Goal: Information Seeking & Learning: Learn about a topic

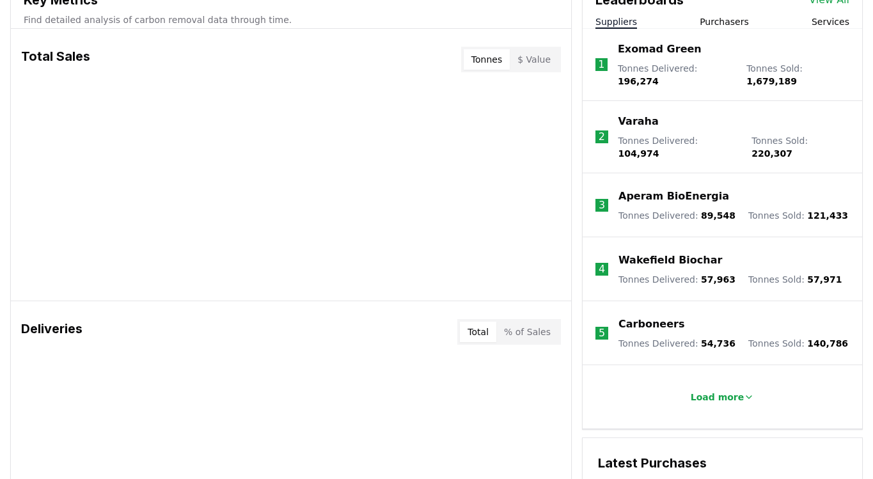
scroll to position [512, 0]
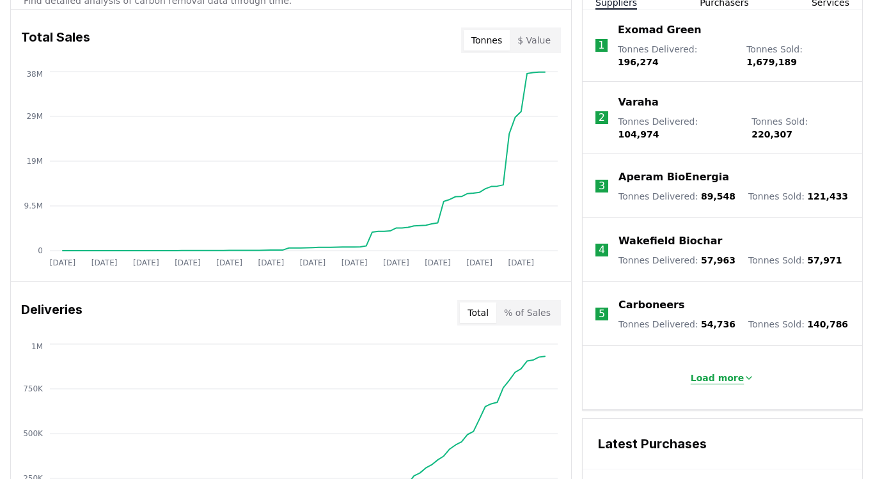
click at [708, 365] on button "Load more" at bounding box center [723, 378] width 84 height 26
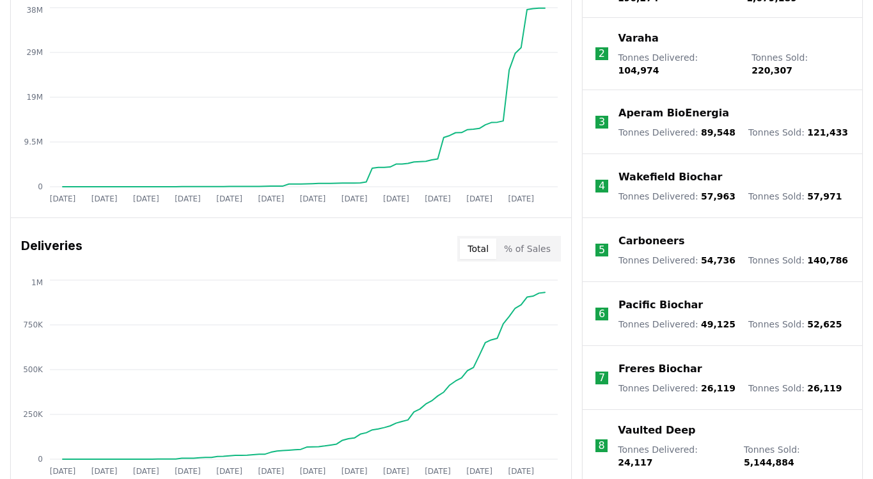
scroll to position [448, 0]
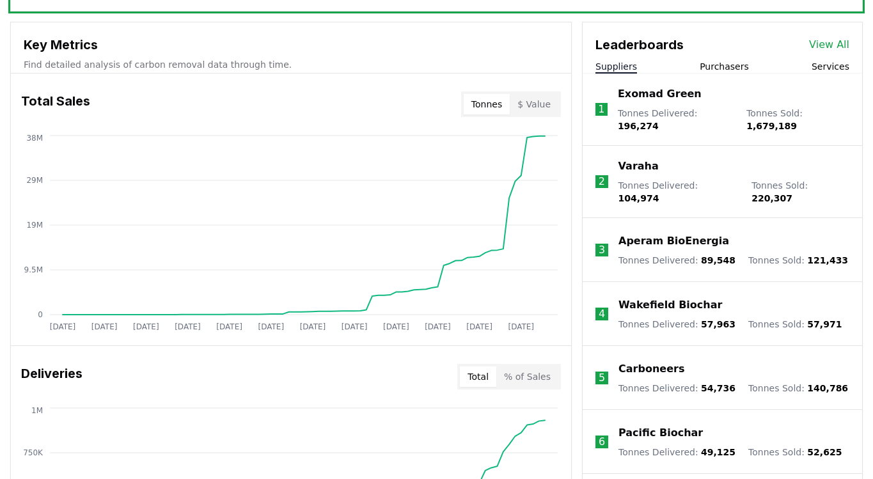
click at [828, 44] on link "View All" at bounding box center [829, 44] width 40 height 15
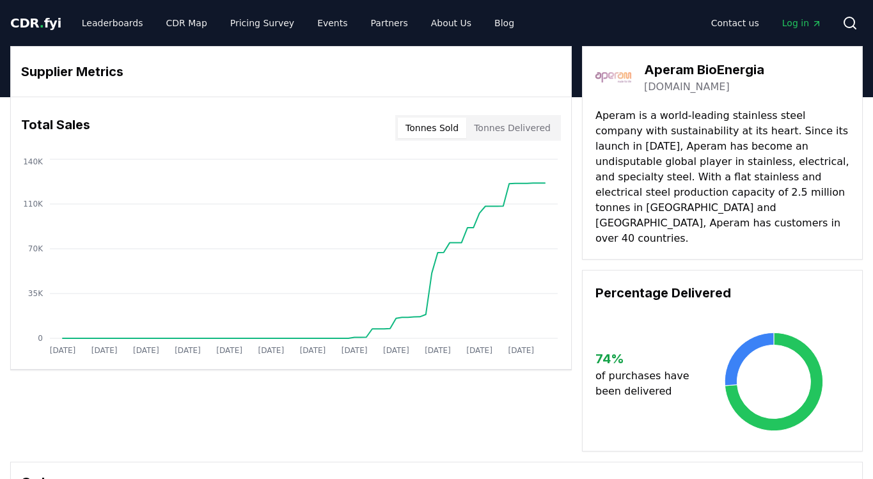
click at [690, 85] on link "[DOMAIN_NAME]" at bounding box center [687, 86] width 86 height 15
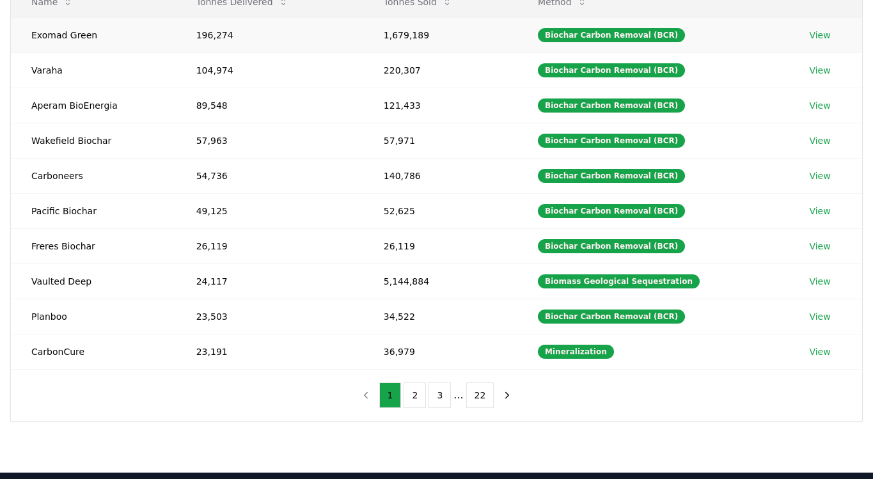
scroll to position [192, 0]
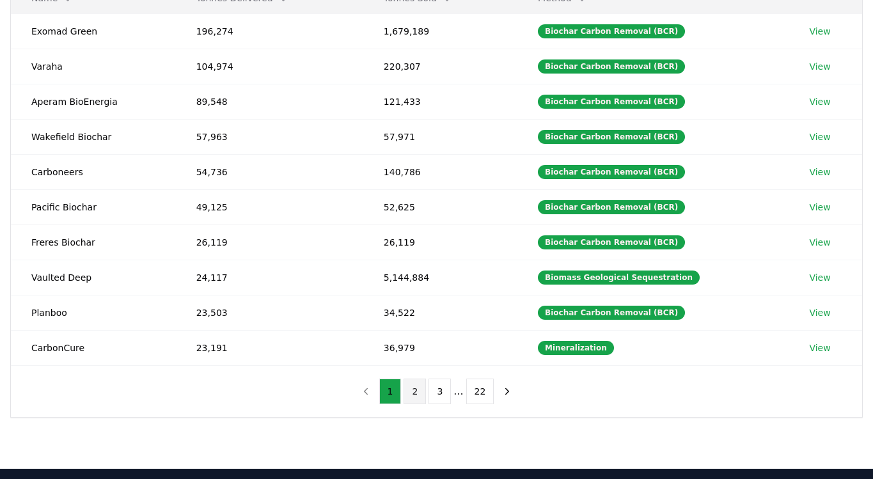
click at [419, 388] on button "2" at bounding box center [415, 392] width 22 height 26
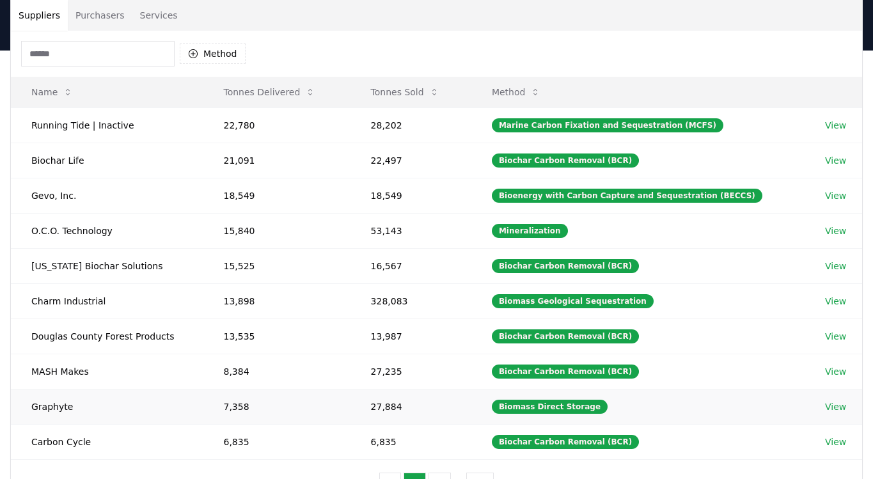
scroll to position [128, 0]
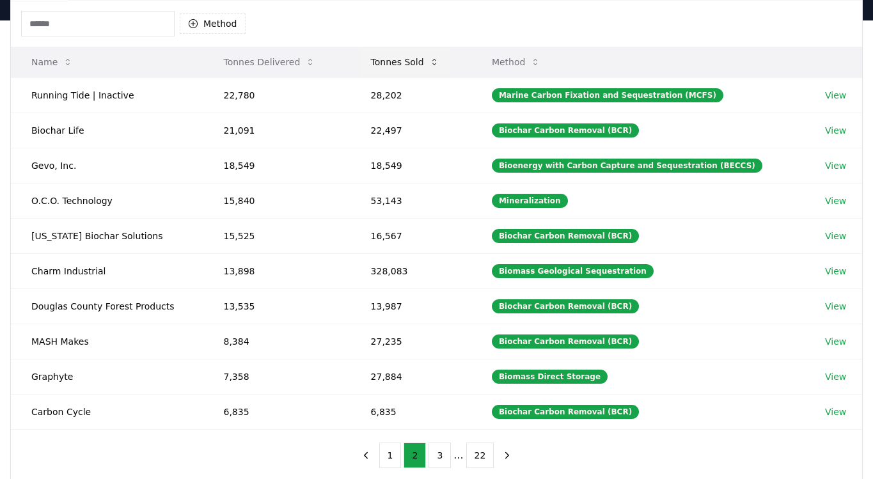
click at [400, 61] on button "Tonnes Sold" at bounding box center [405, 62] width 89 height 26
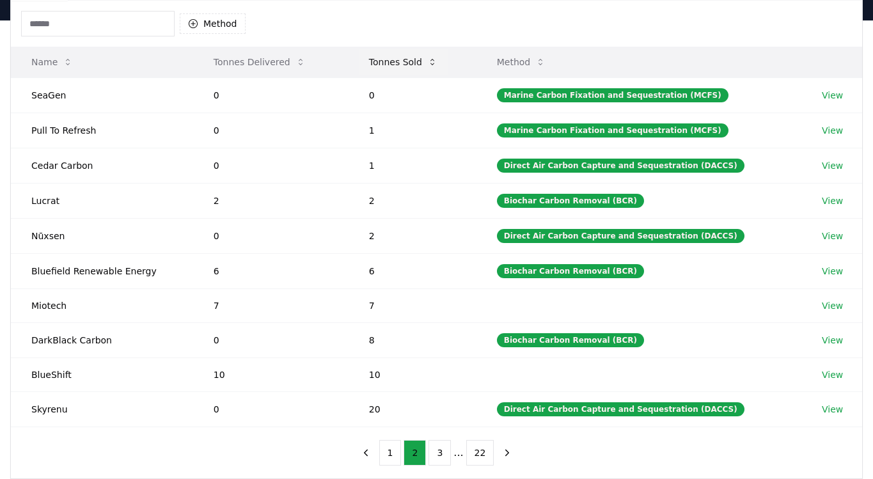
click at [409, 61] on button "Tonnes Sold" at bounding box center [403, 62] width 89 height 26
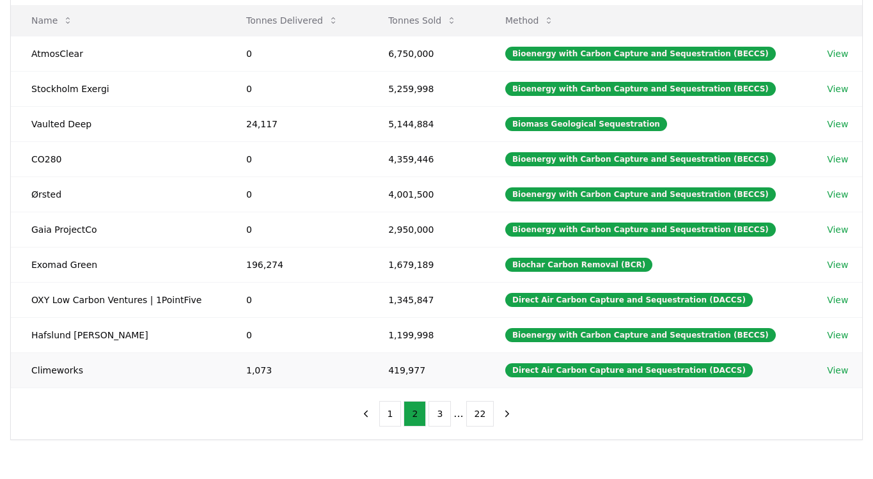
scroll to position [192, 0]
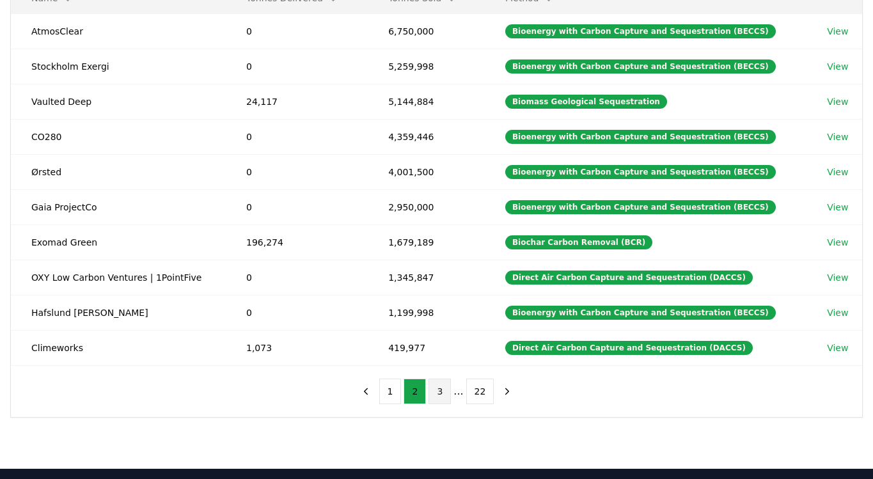
click at [440, 385] on button "3" at bounding box center [440, 392] width 22 height 26
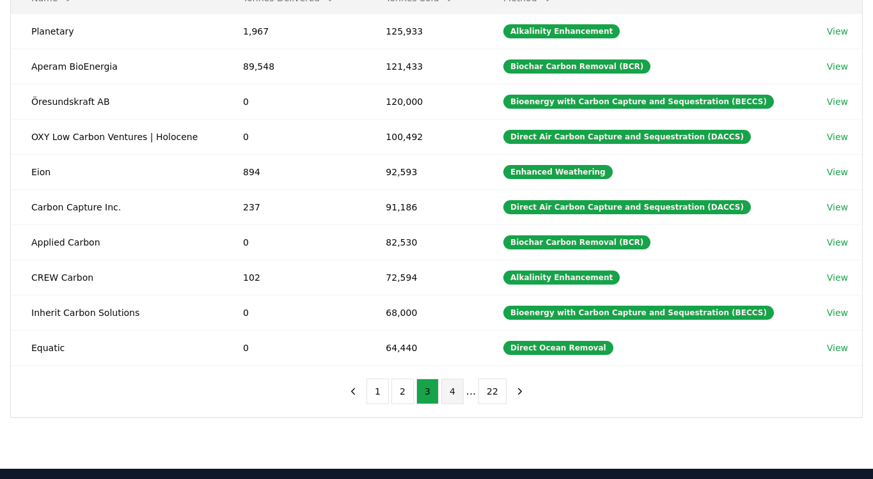
click at [462, 393] on button "4" at bounding box center [452, 392] width 22 height 26
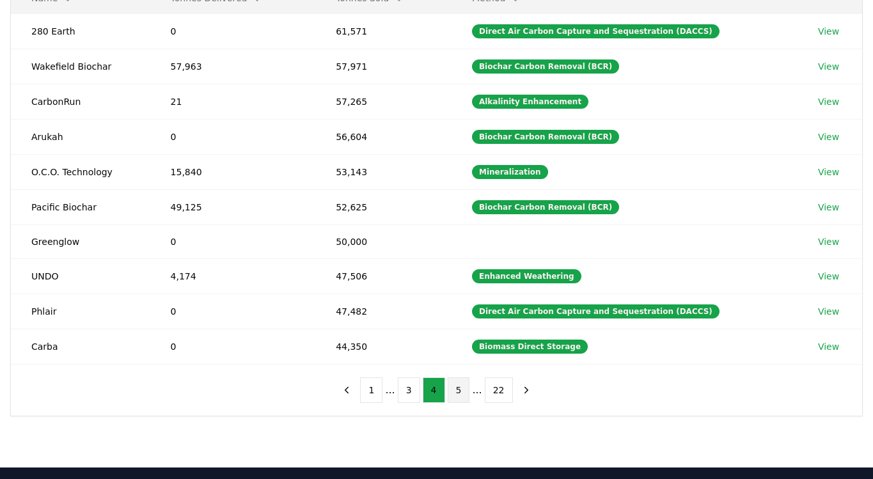
click at [457, 385] on button "5" at bounding box center [459, 390] width 22 height 26
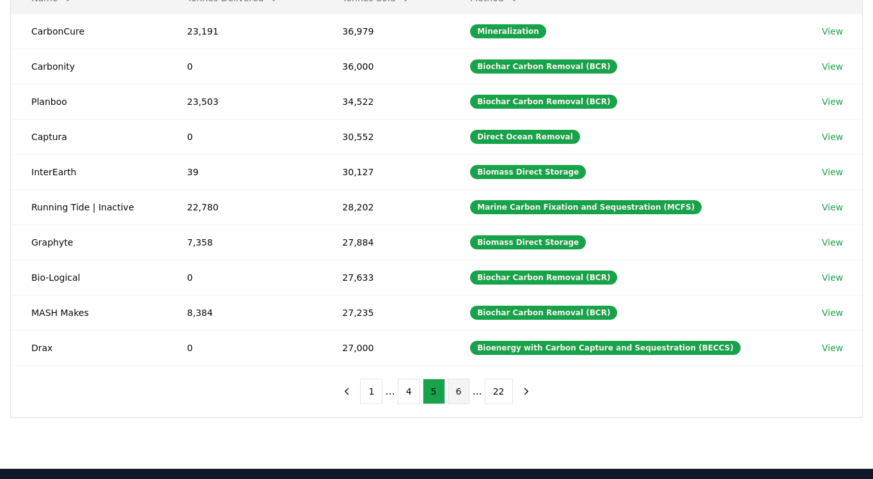
click at [455, 393] on button "6" at bounding box center [459, 392] width 22 height 26
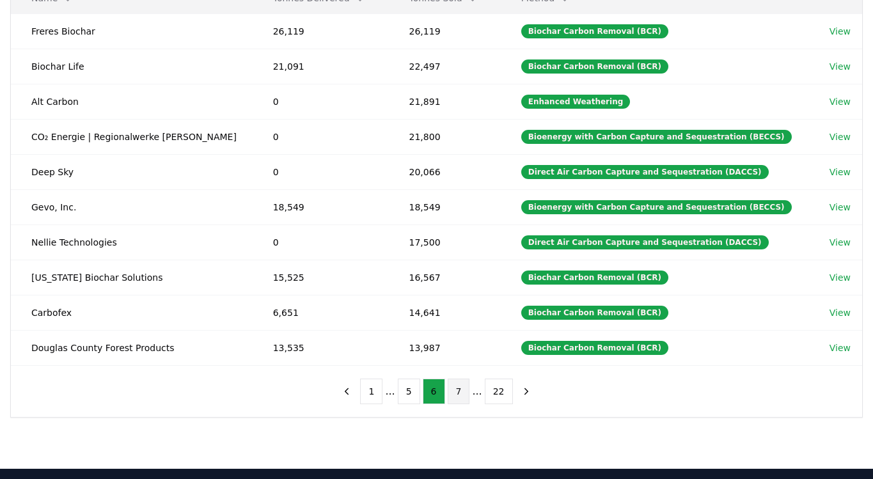
click at [454, 389] on button "7" at bounding box center [459, 392] width 22 height 26
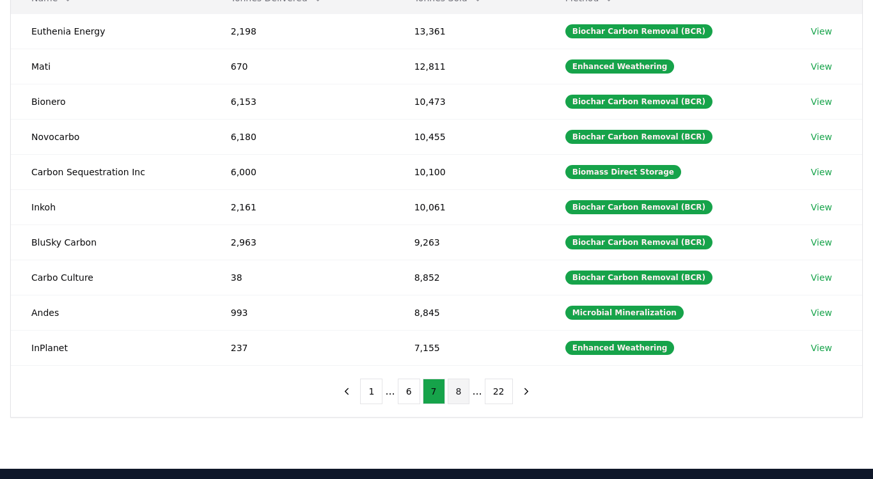
click at [457, 389] on button "8" at bounding box center [459, 392] width 22 height 26
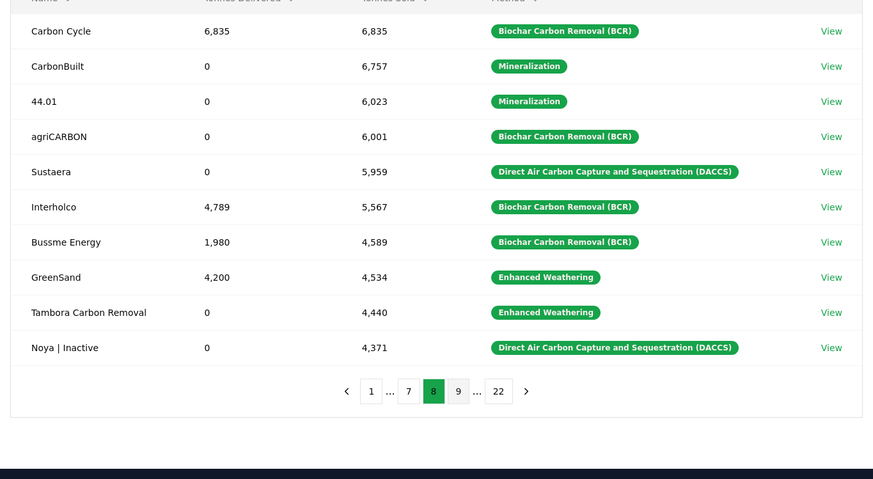
click at [466, 394] on button "9" at bounding box center [459, 392] width 22 height 26
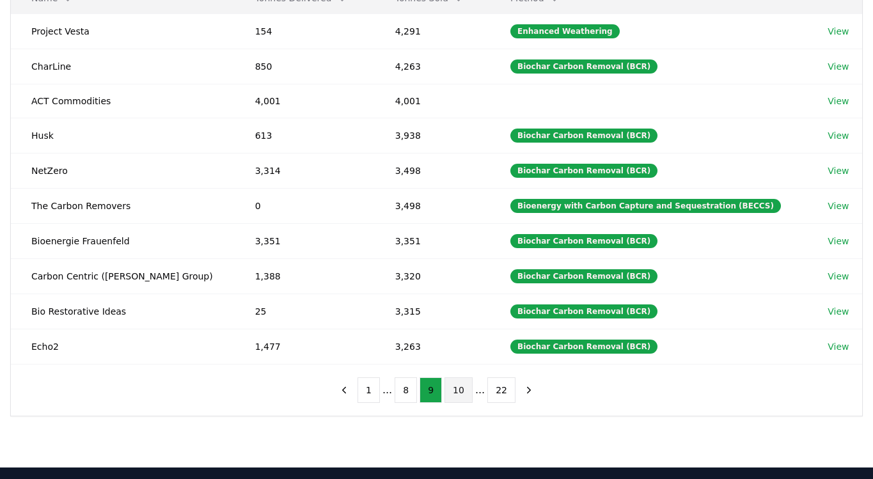
click at [469, 390] on button "10" at bounding box center [459, 390] width 28 height 26
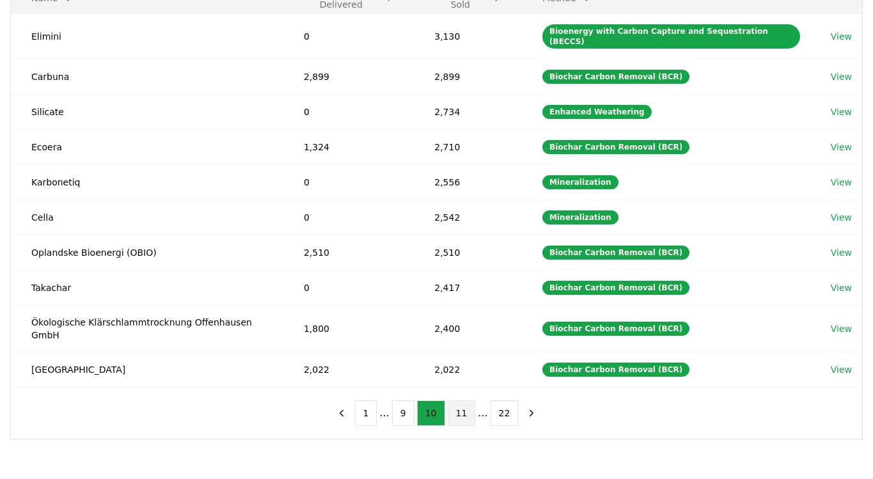
click at [458, 400] on button "11" at bounding box center [462, 413] width 28 height 26
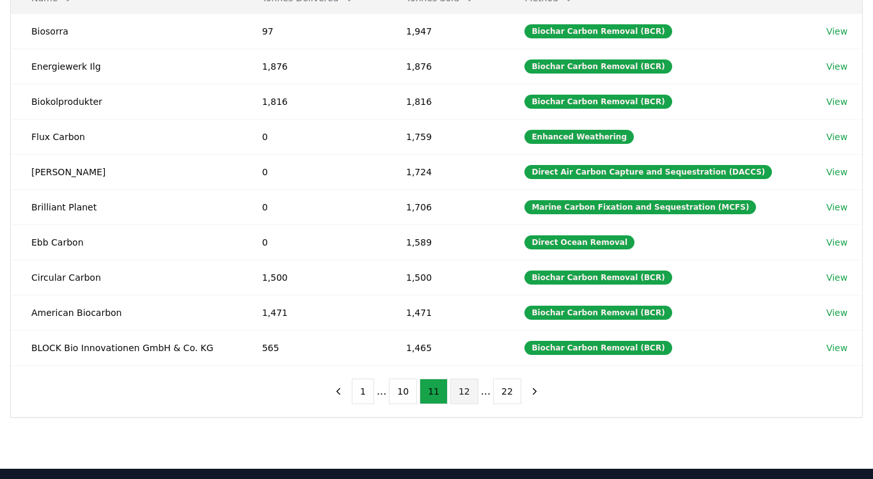
click at [465, 397] on button "12" at bounding box center [464, 392] width 28 height 26
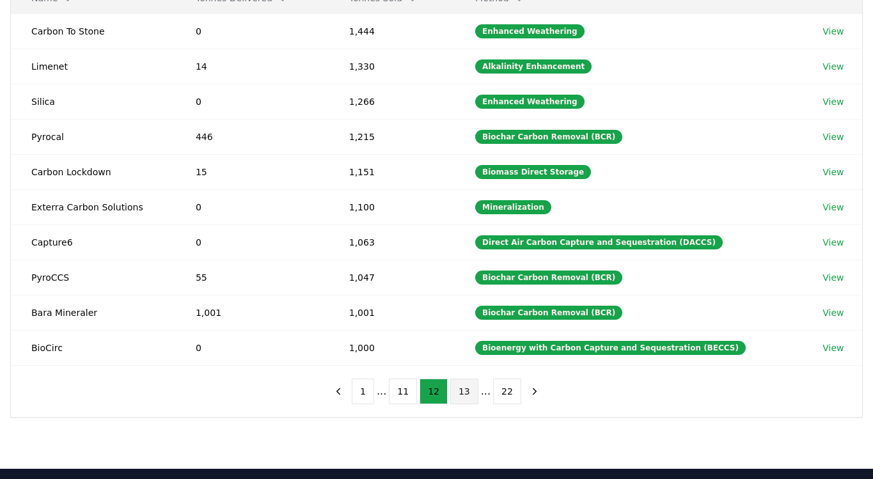
click at [457, 386] on button "13" at bounding box center [464, 392] width 28 height 26
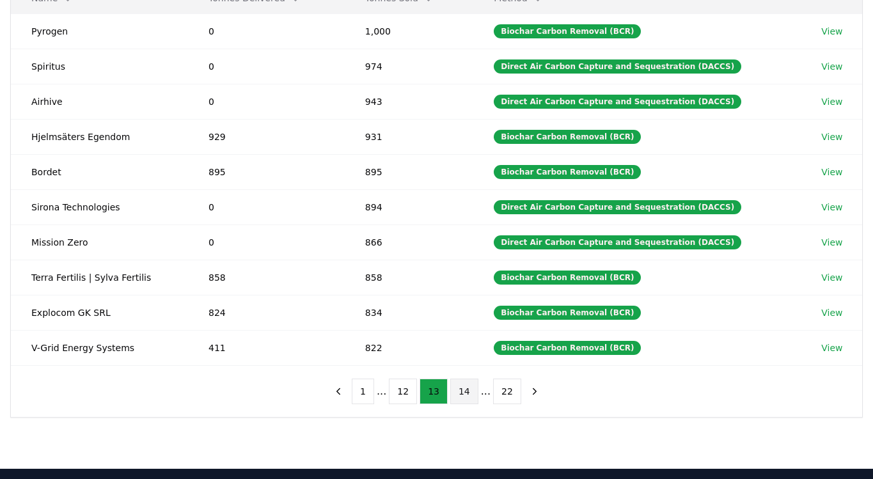
click at [467, 393] on button "14" at bounding box center [464, 392] width 28 height 26
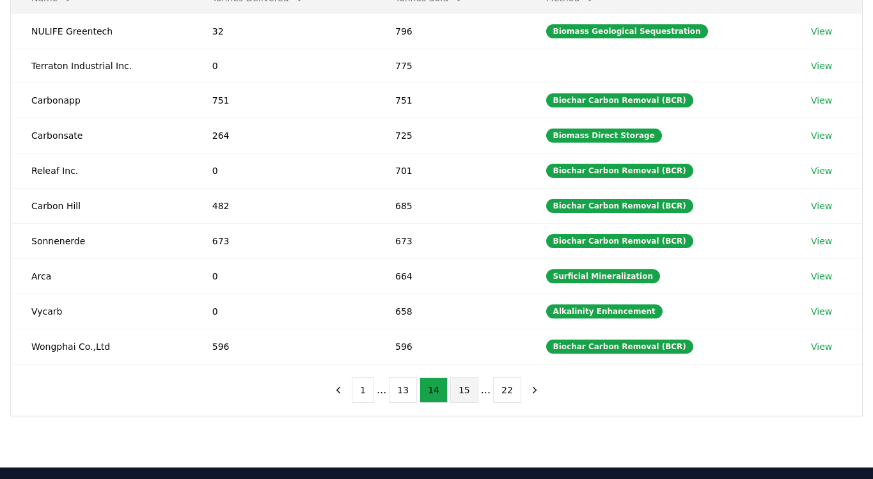
click at [462, 389] on button "15" at bounding box center [464, 390] width 28 height 26
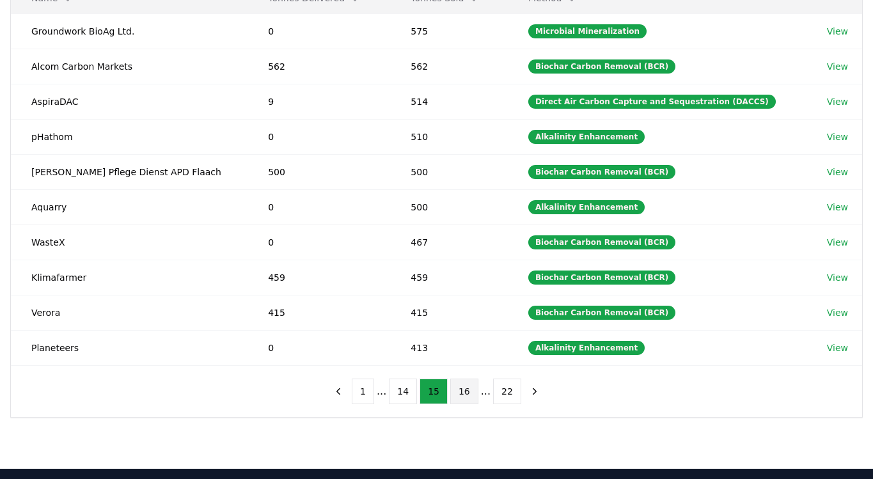
click at [466, 392] on button "16" at bounding box center [464, 392] width 28 height 26
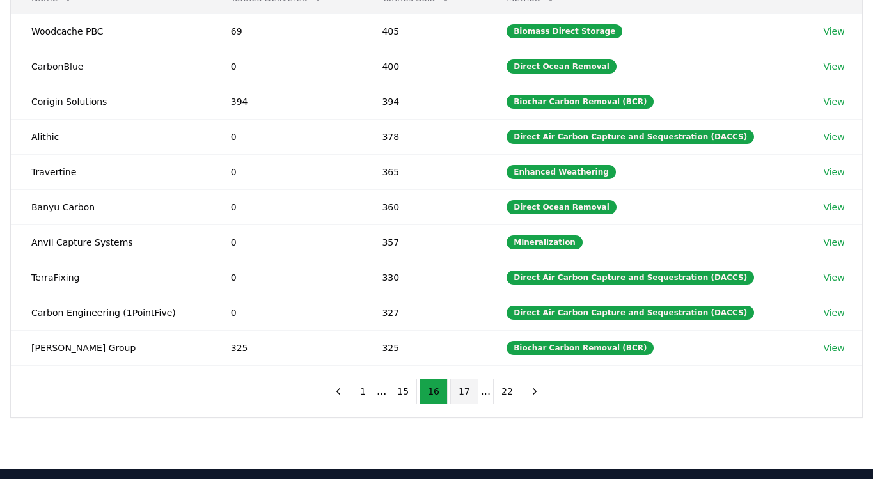
click at [461, 386] on button "17" at bounding box center [464, 392] width 28 height 26
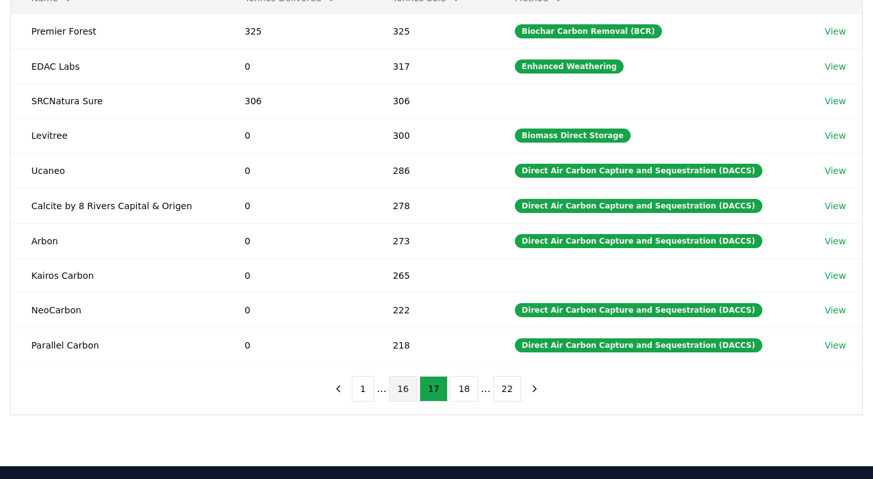
click at [412, 388] on button "16" at bounding box center [403, 389] width 28 height 26
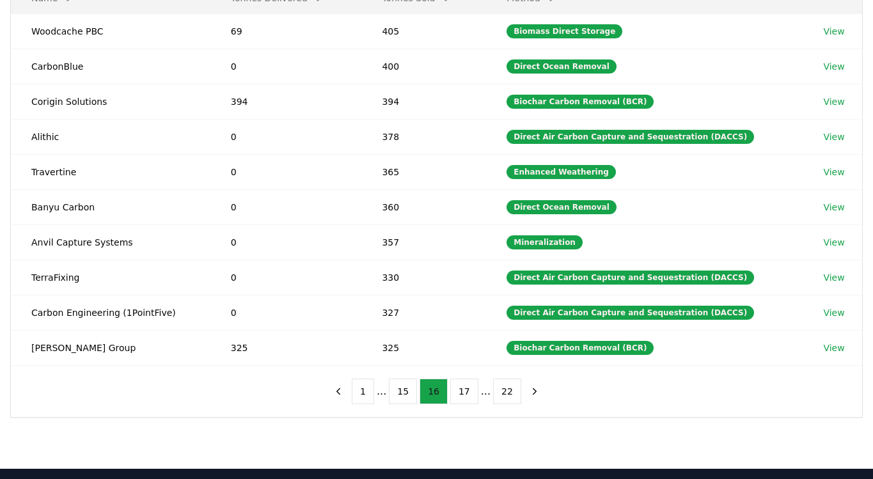
click at [438, 388] on button "16" at bounding box center [434, 392] width 28 height 26
click at [450, 387] on button "17" at bounding box center [464, 392] width 28 height 26
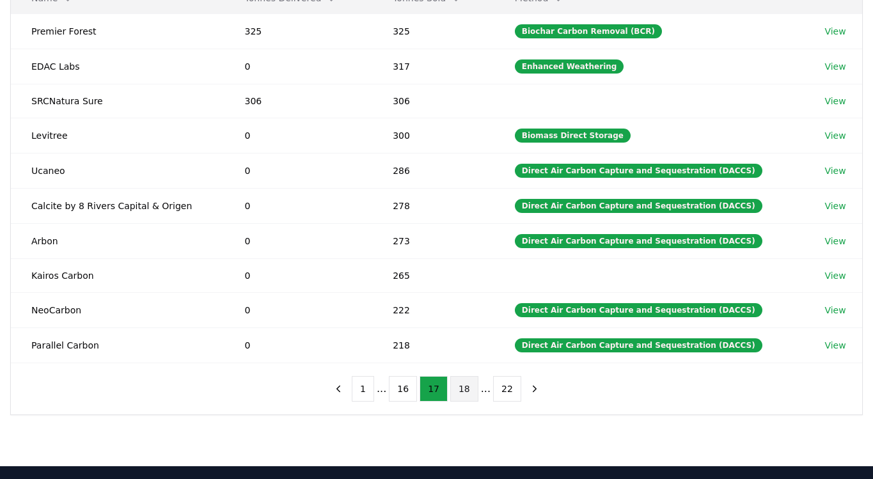
click at [460, 381] on button "18" at bounding box center [464, 389] width 28 height 26
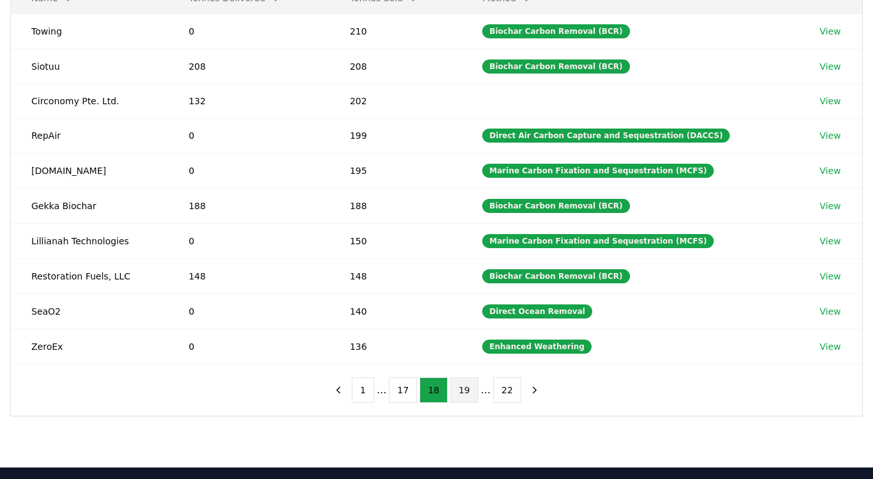
click at [464, 382] on button "19" at bounding box center [464, 390] width 28 height 26
